Goal: Task Accomplishment & Management: Use online tool/utility

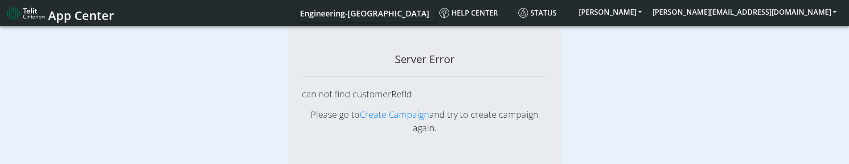
click at [671, 125] on div "Server Error can not find customerRefId Please go to Create Campaign and try to…" at bounding box center [424, 105] width 862 height 160
